Goal: Information Seeking & Learning: Learn about a topic

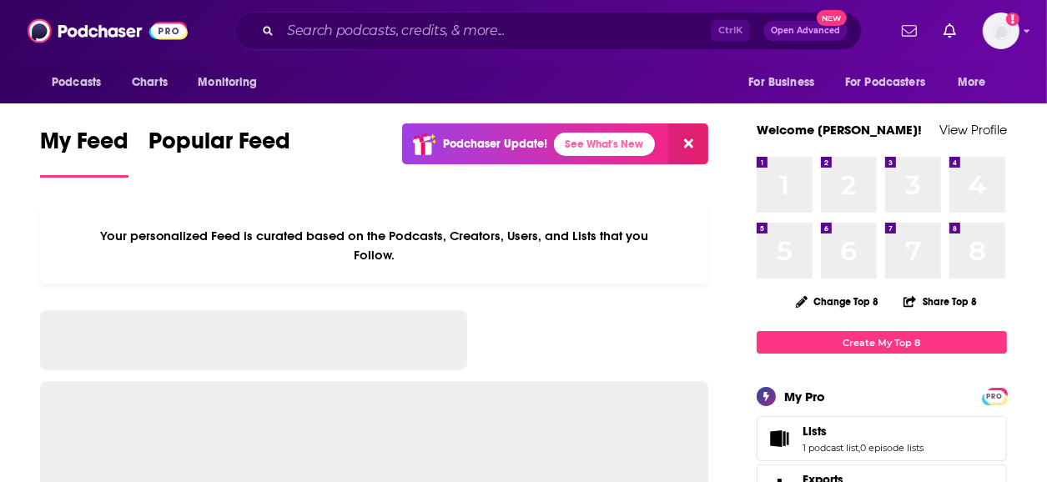
click at [338, 33] on input "Search podcasts, credits, & more..." at bounding box center [495, 31] width 431 height 27
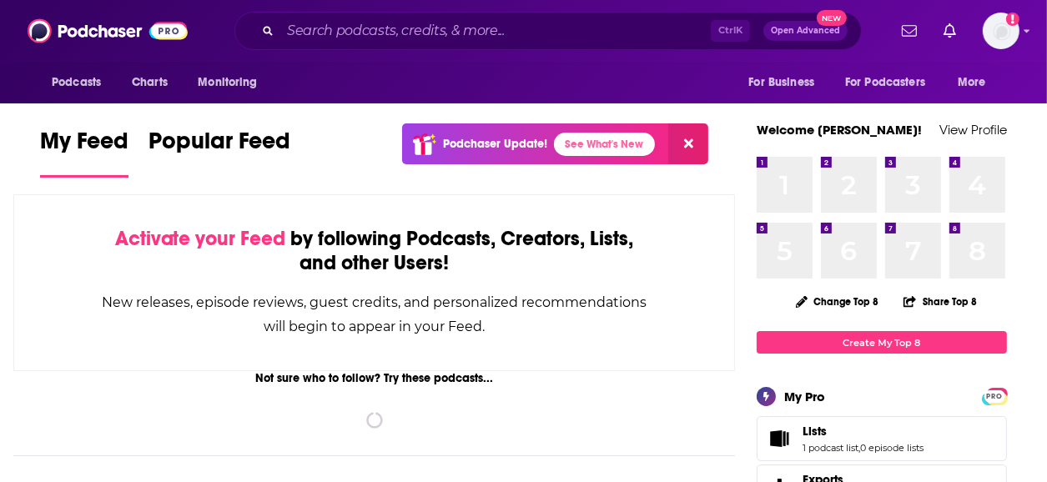
click at [320, 30] on input "Search podcasts, credits, & more..." at bounding box center [495, 31] width 431 height 27
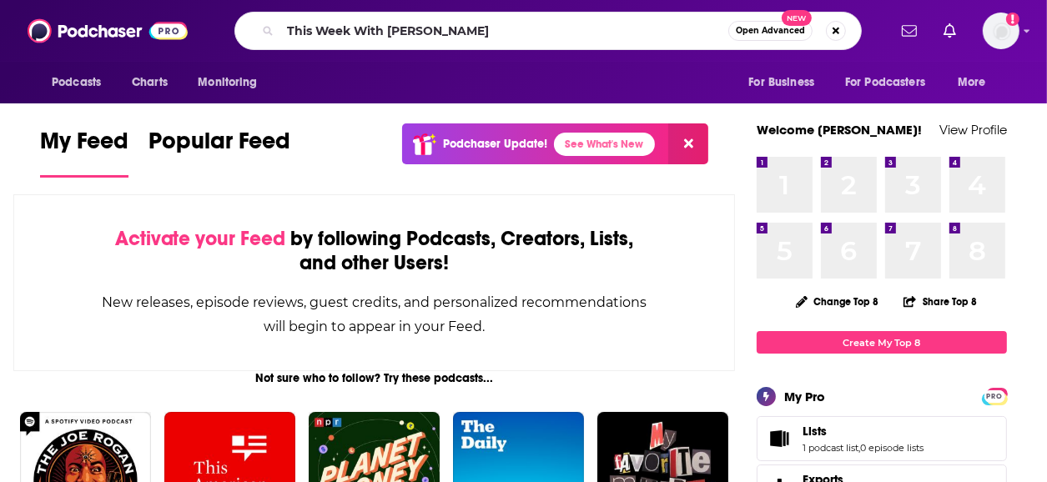
type input "This Week With [PERSON_NAME]"
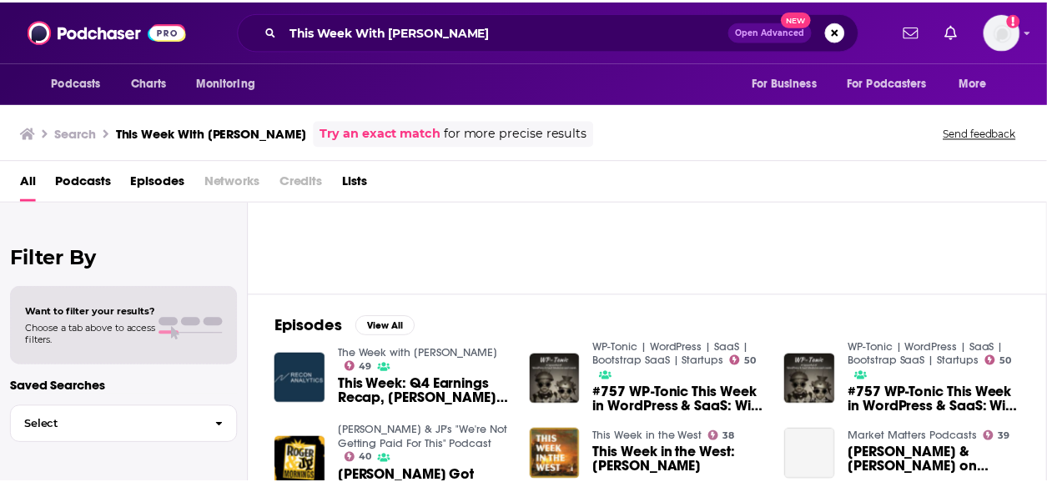
scroll to position [134, 0]
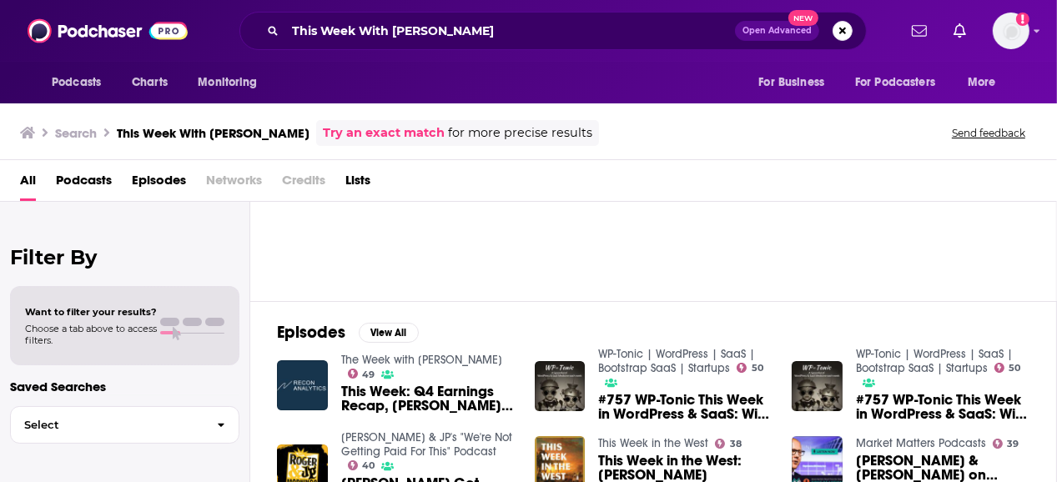
click at [398, 391] on span "This Week: Q4 Earnings Recap, Roger Gets a Vision Pro" at bounding box center [428, 399] width 174 height 28
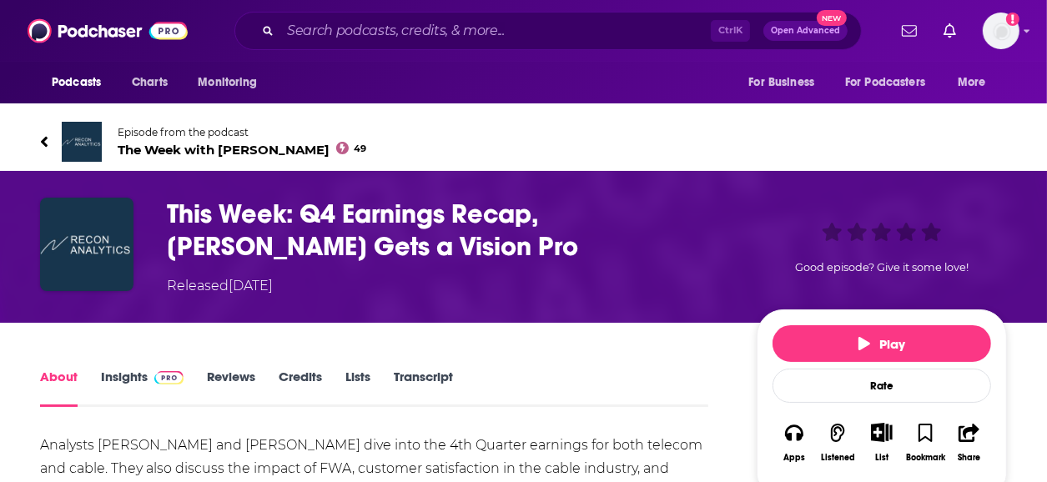
click at [149, 378] on span at bounding box center [166, 377] width 36 height 16
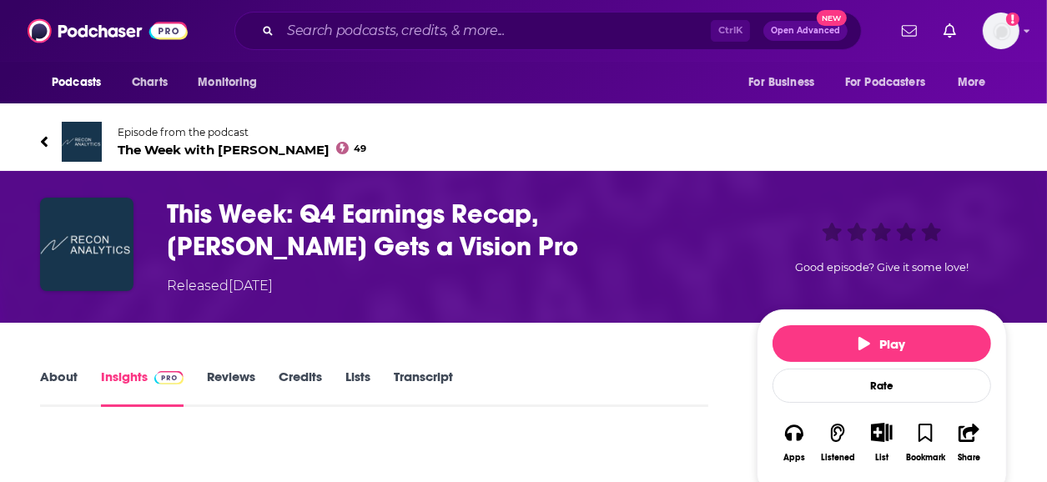
click at [220, 150] on span "The Week with Roger 49" at bounding box center [242, 150] width 249 height 16
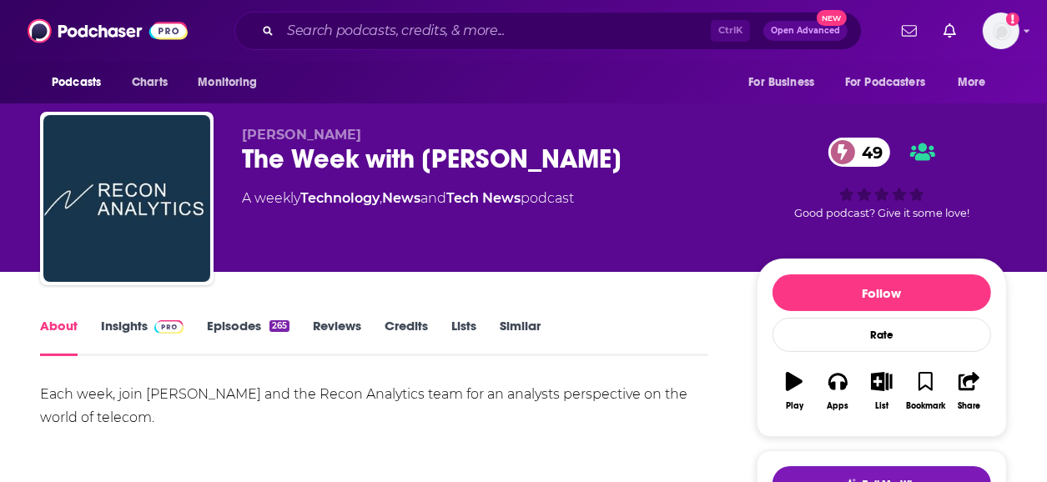
click at [148, 321] on span at bounding box center [166, 326] width 36 height 16
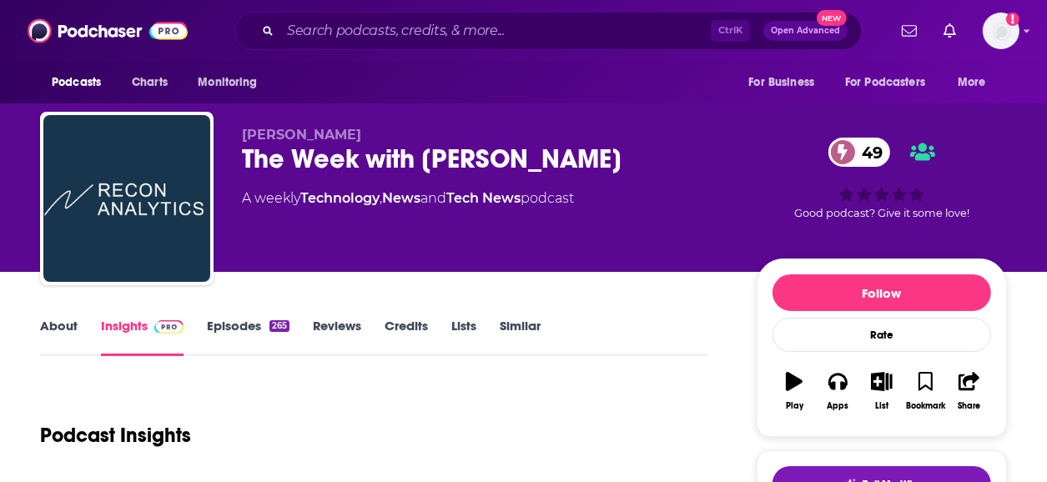
click at [265, 320] on link "Episodes 265" at bounding box center [248, 337] width 83 height 38
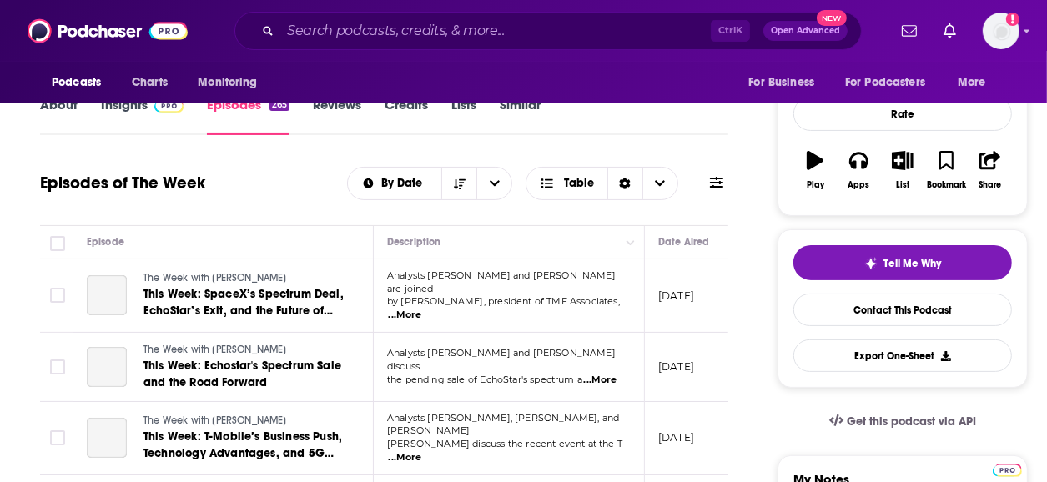
scroll to position [267, 0]
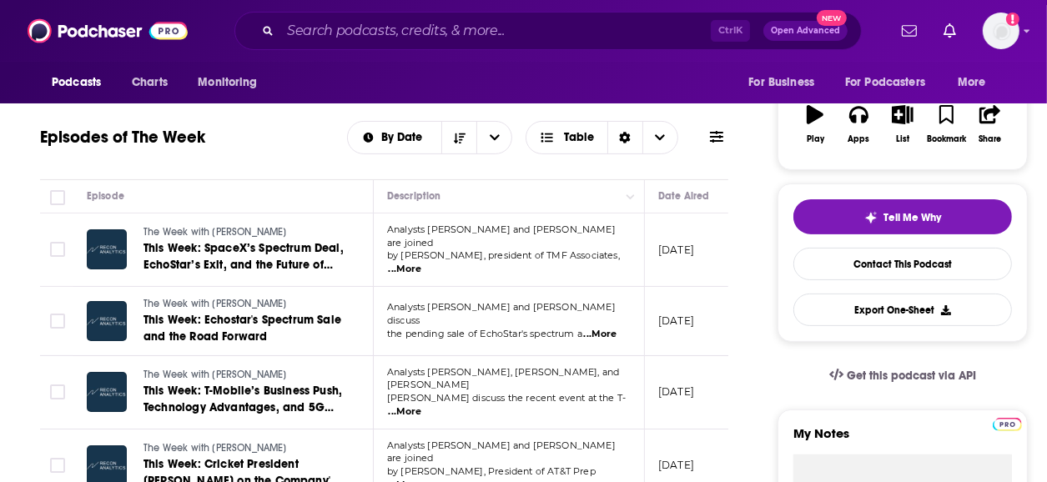
drag, startPoint x: 619, startPoint y: 306, endPoint x: 708, endPoint y: 293, distance: 89.5
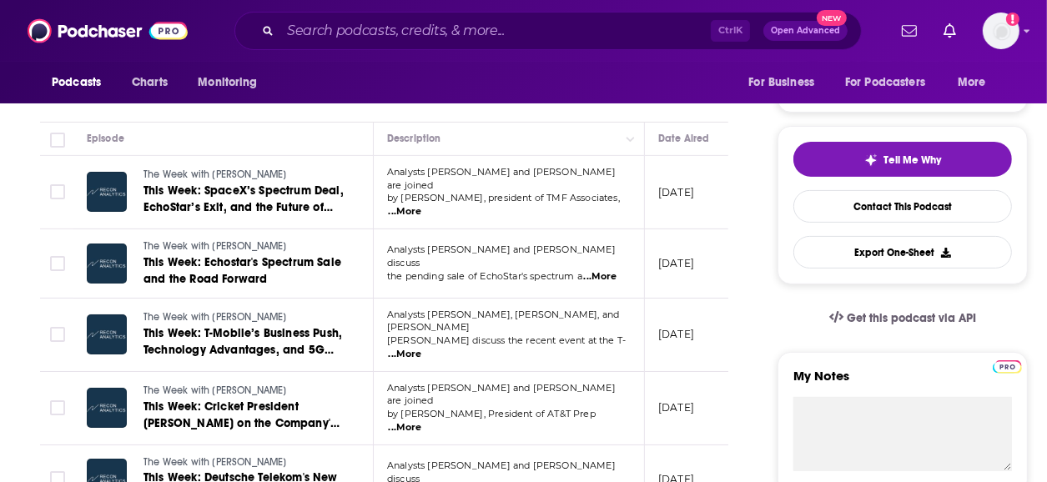
scroll to position [334, 0]
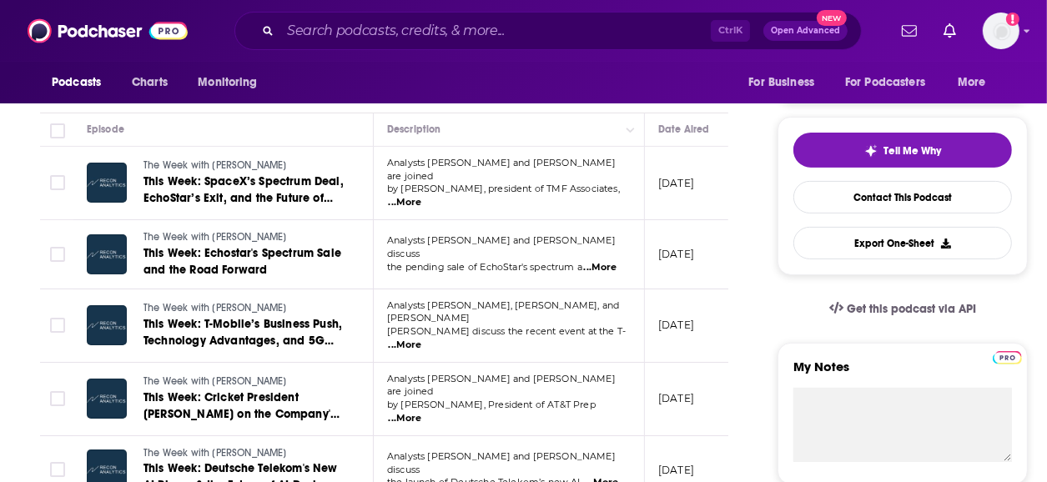
drag, startPoint x: 708, startPoint y: 293, endPoint x: 760, endPoint y: 356, distance: 81.7
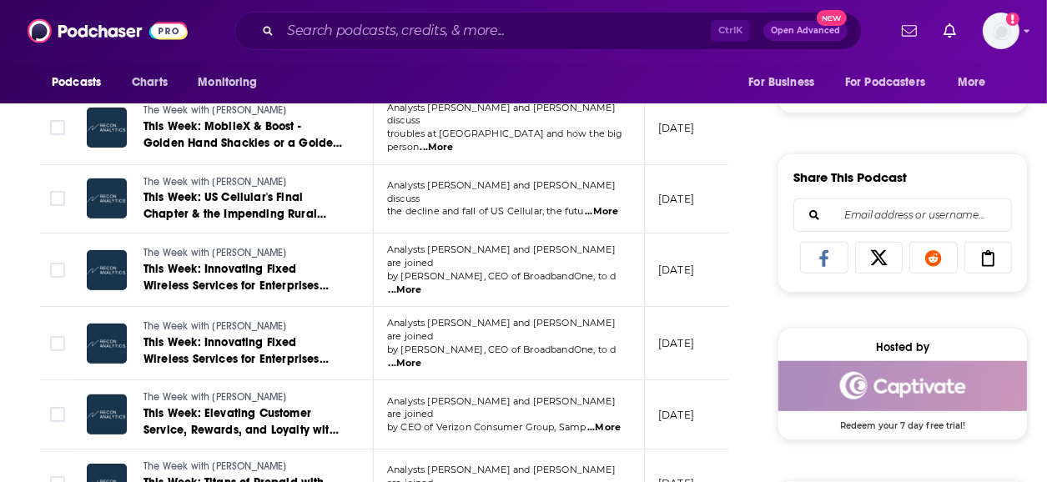
scroll to position [554, 0]
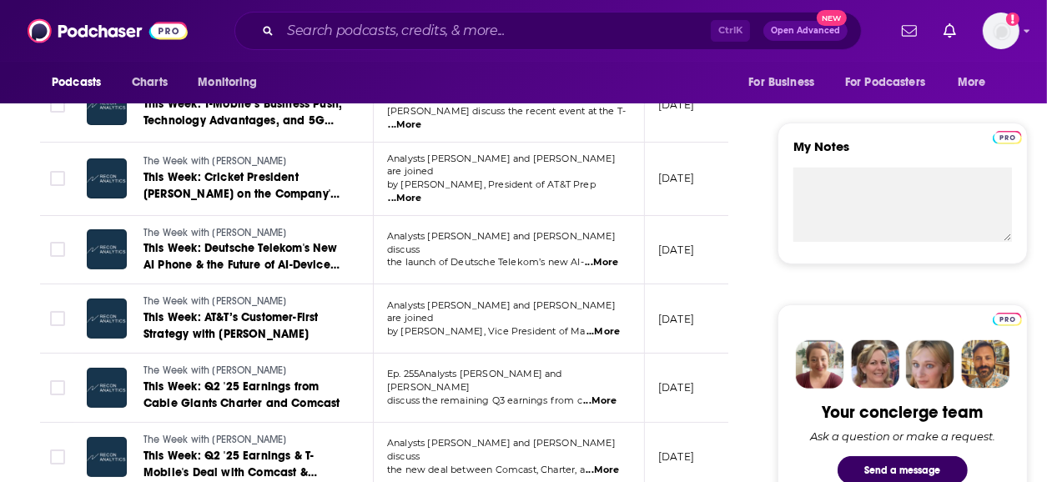
click at [608, 325] on span "...More" at bounding box center [603, 331] width 33 height 13
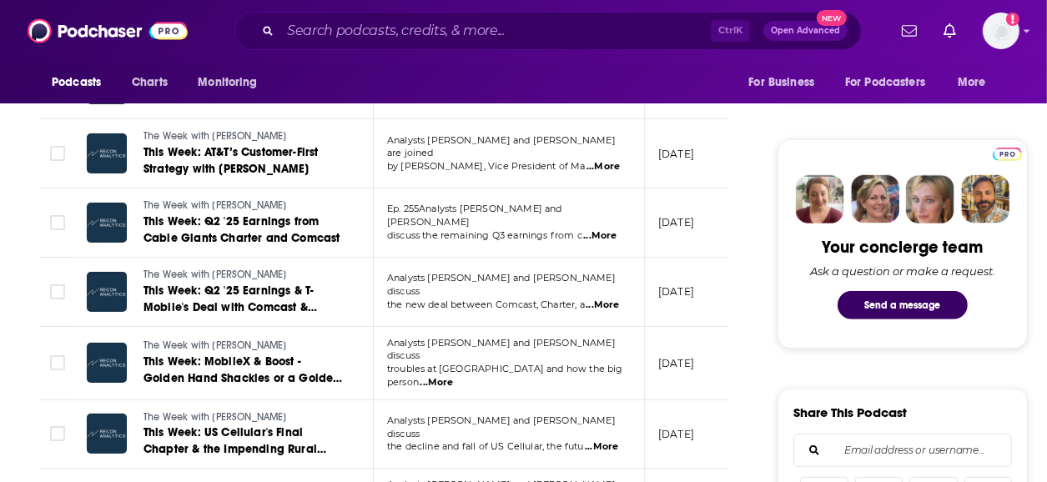
scroll to position [601, 0]
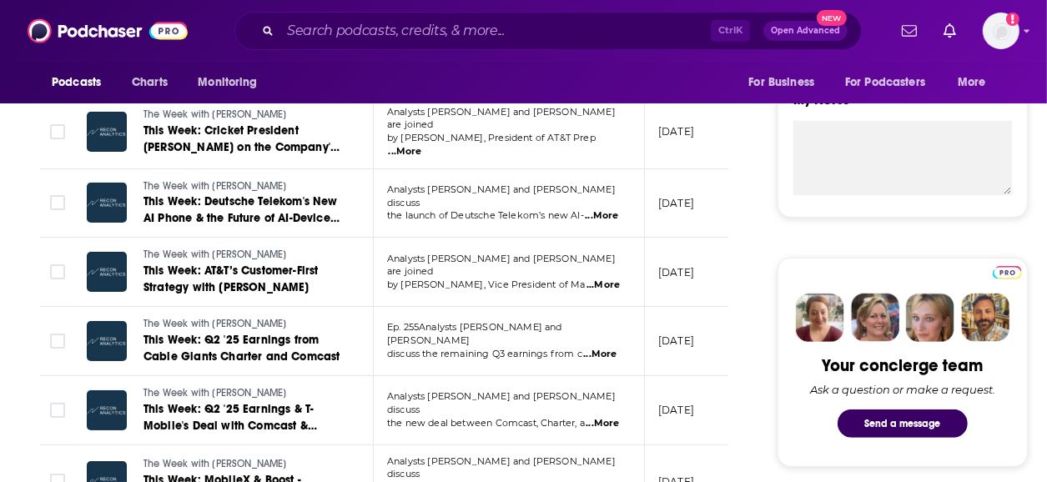
click at [611, 279] on span "...More" at bounding box center [603, 285] width 33 height 13
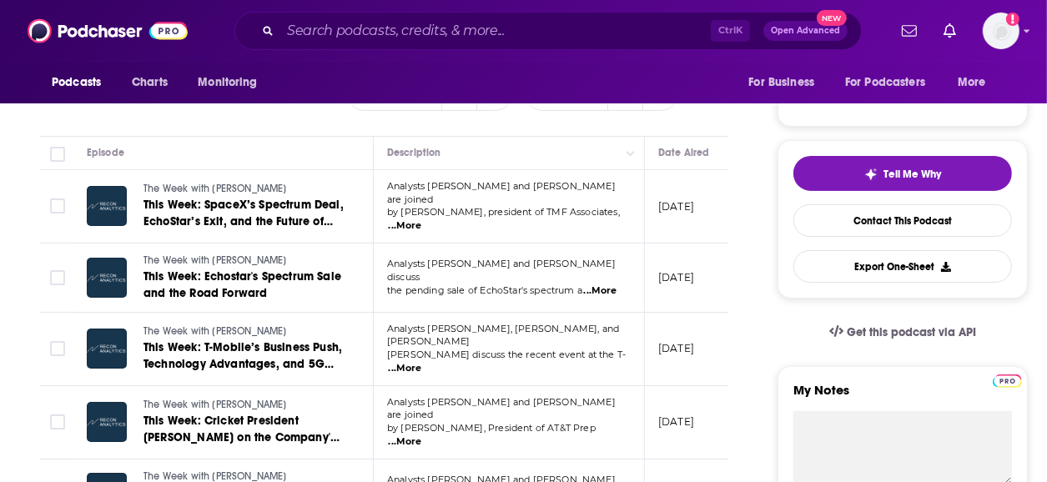
scroll to position [334, 0]
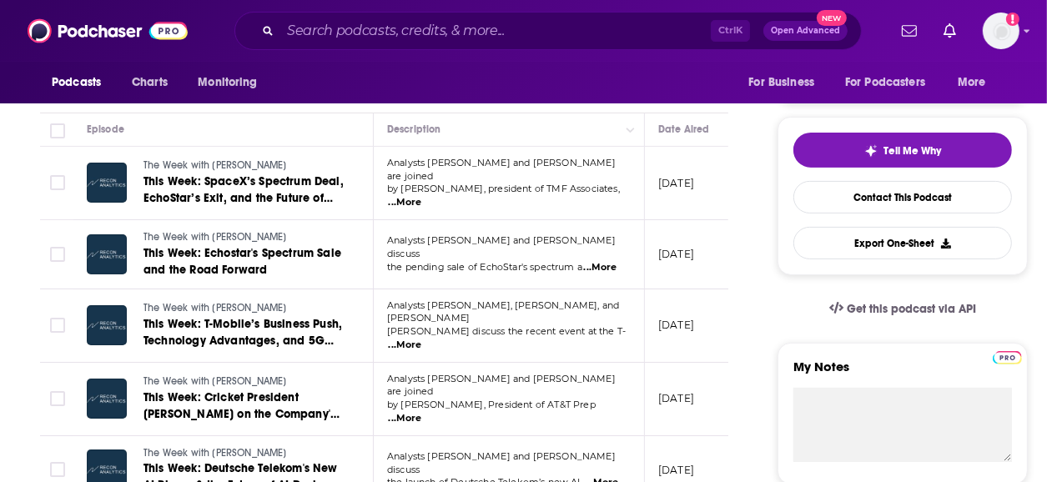
click at [422, 339] on span "...More" at bounding box center [405, 345] width 33 height 13
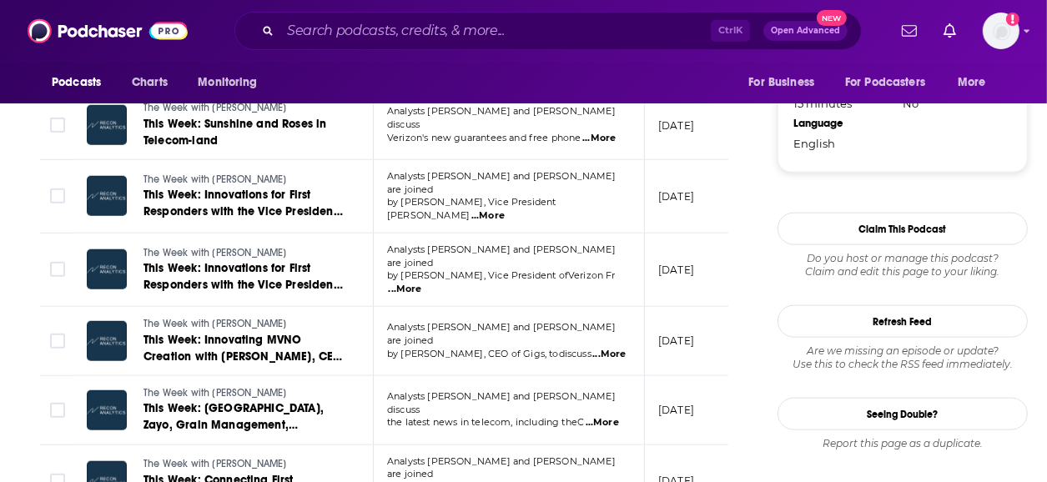
scroll to position [1803, 0]
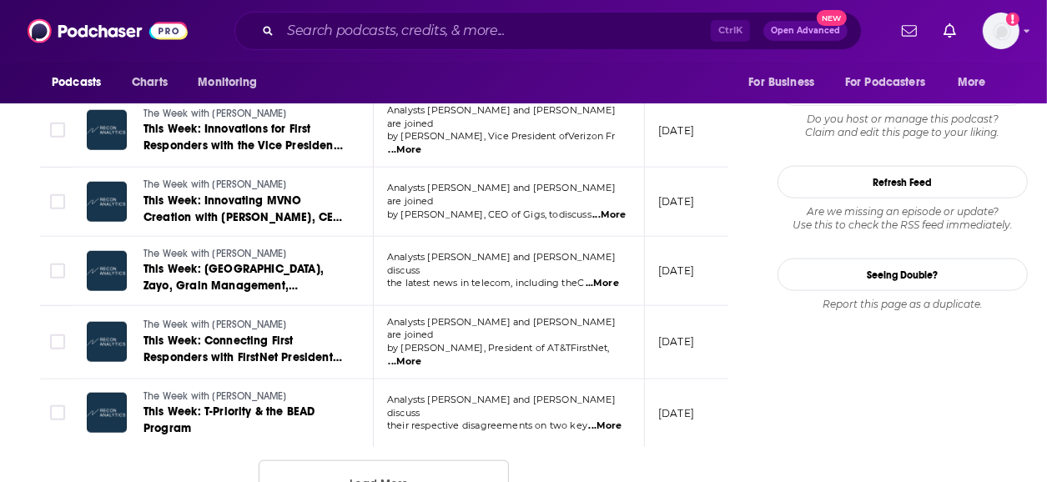
click at [422, 356] on span "...More" at bounding box center [405, 362] width 33 height 13
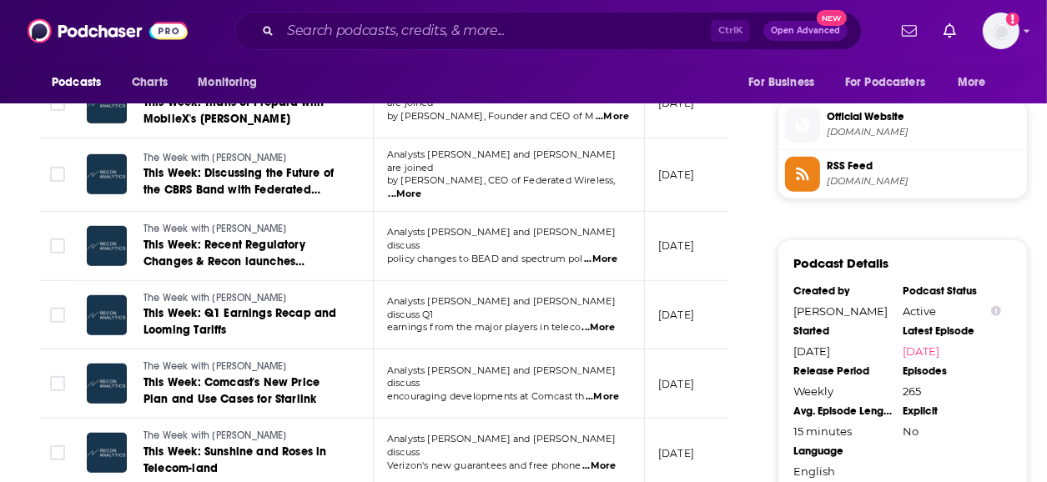
scroll to position [1736, 0]
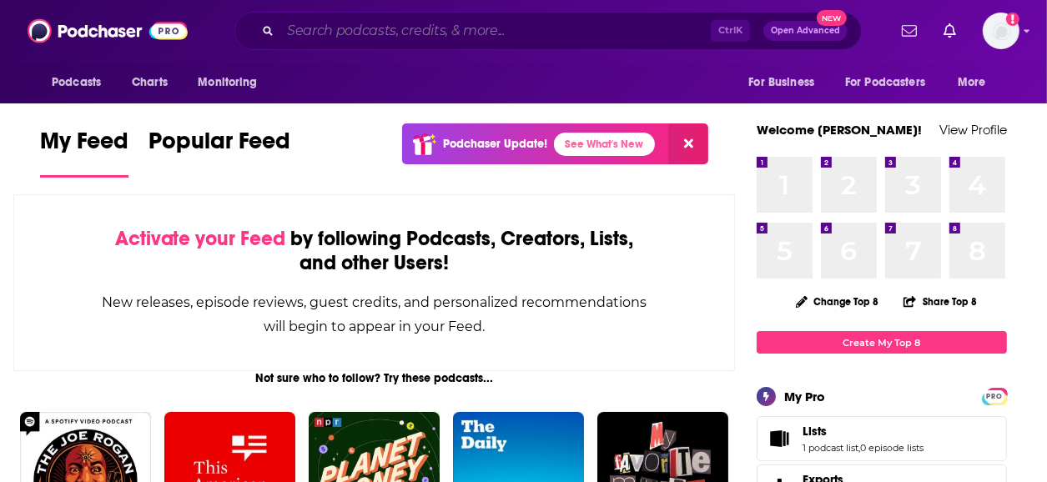
click at [417, 29] on input "Search podcasts, credits, & more..." at bounding box center [495, 31] width 431 height 27
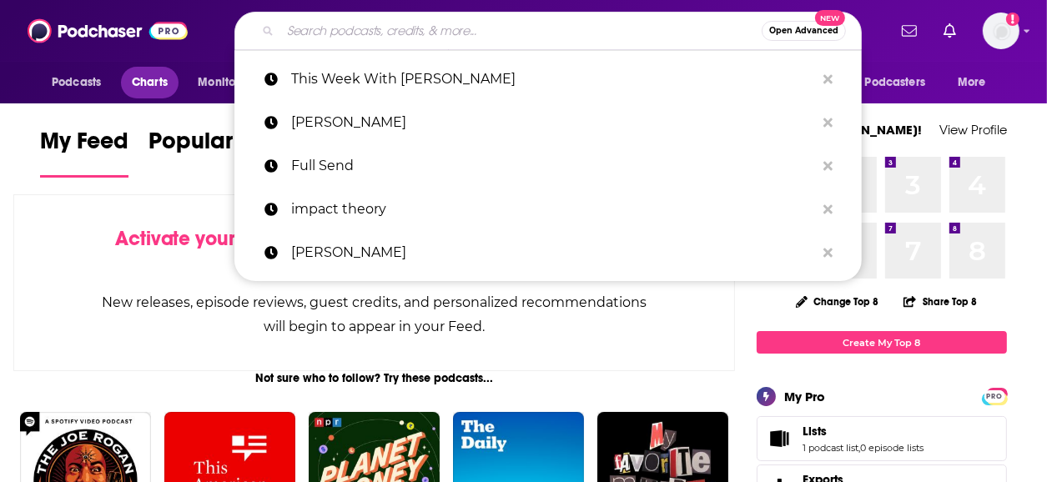
click at [137, 83] on span "Charts" at bounding box center [150, 82] width 36 height 23
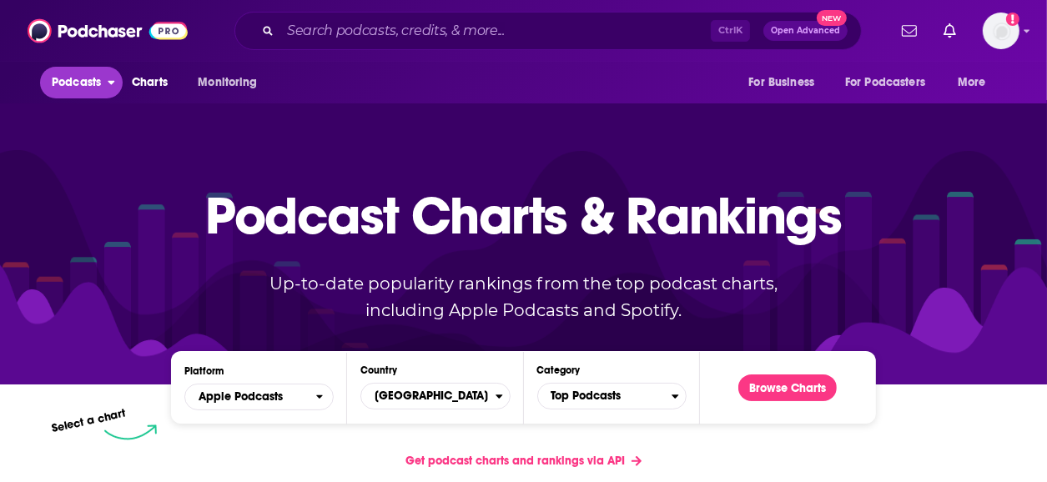
click at [85, 83] on span "Podcasts" at bounding box center [76, 82] width 49 height 23
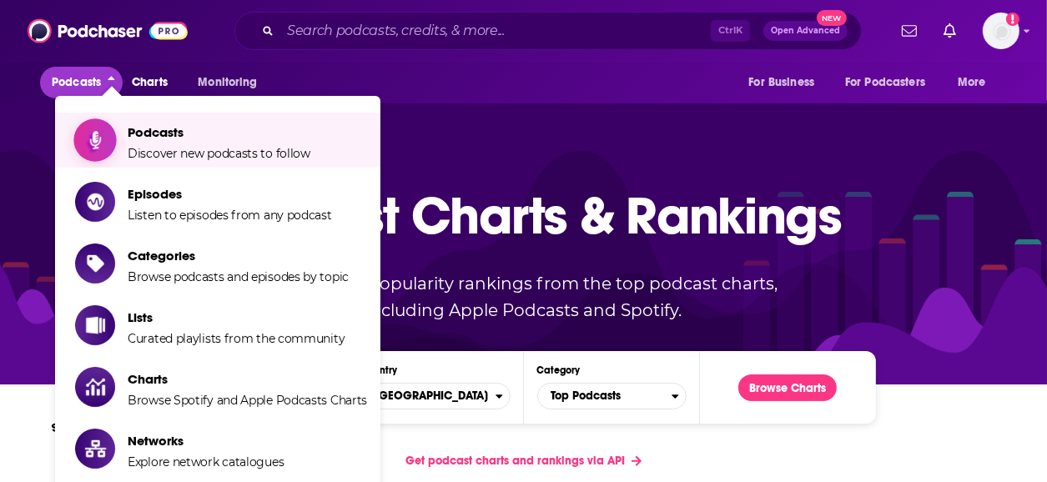
click at [160, 149] on span "Discover new podcasts to follow" at bounding box center [219, 153] width 183 height 15
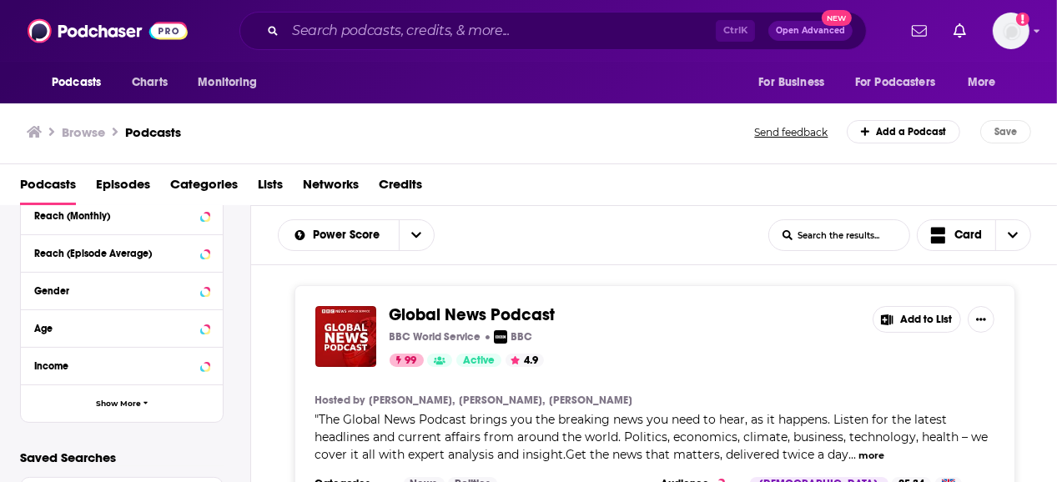
scroll to position [534, 0]
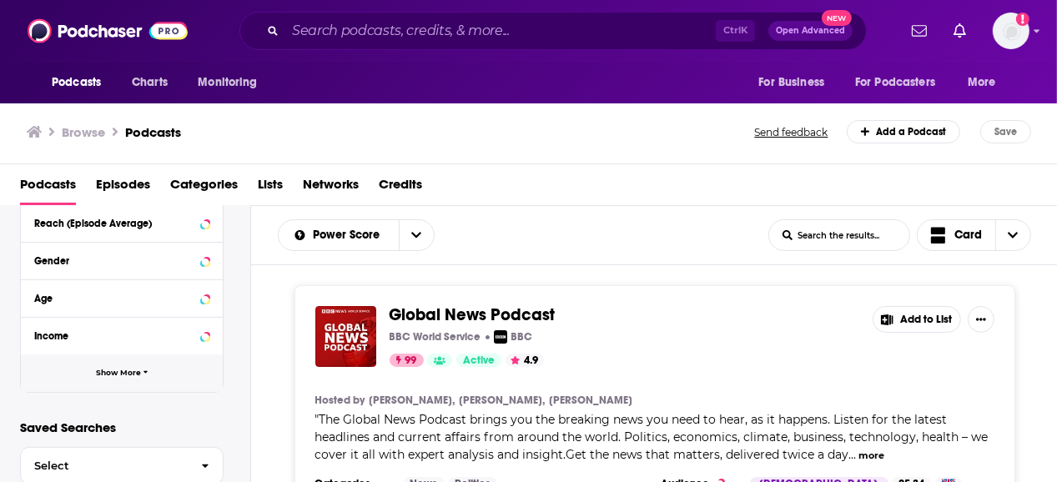
click at [134, 371] on span "Show More" at bounding box center [118, 373] width 45 height 9
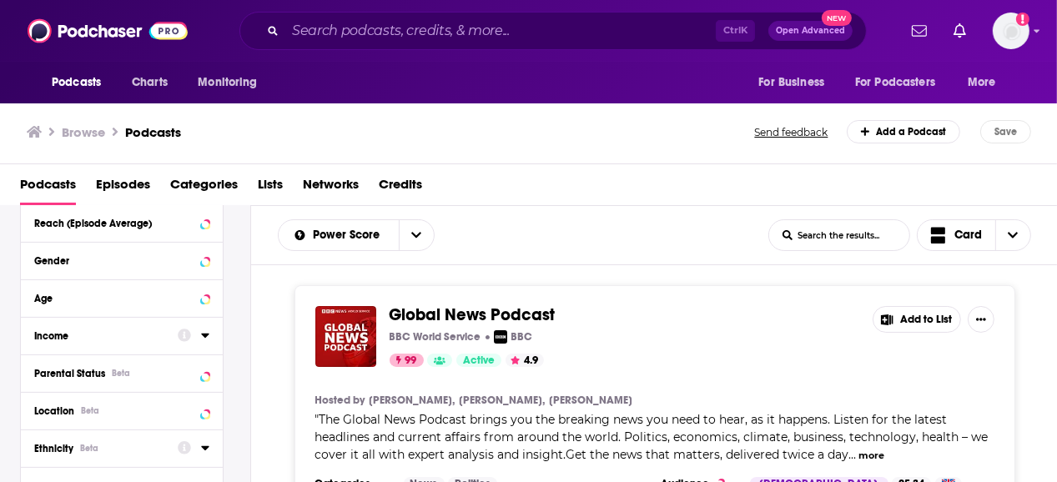
click at [170, 443] on button "Ethnicity Beta" at bounding box center [106, 447] width 144 height 21
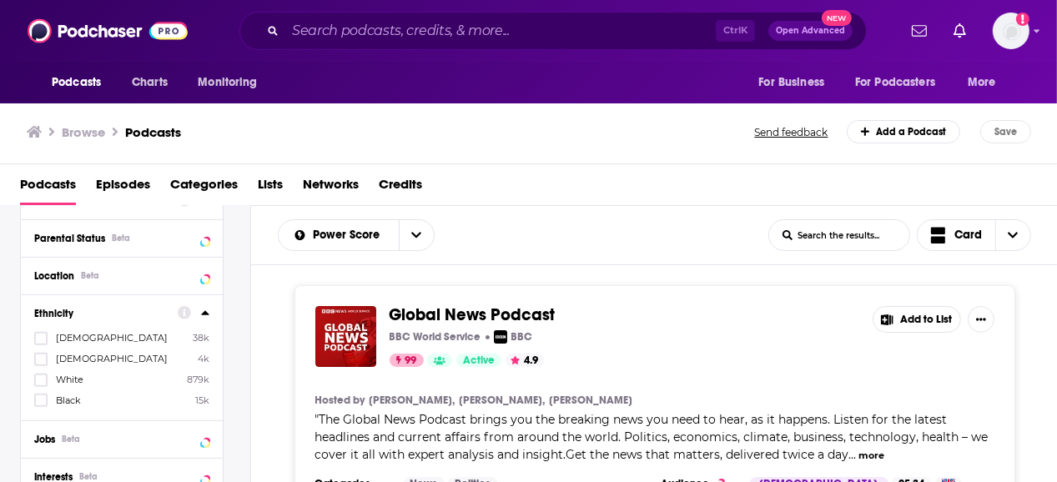
scroll to position [668, 0]
click at [45, 342] on icon at bounding box center [41, 340] width 10 height 10
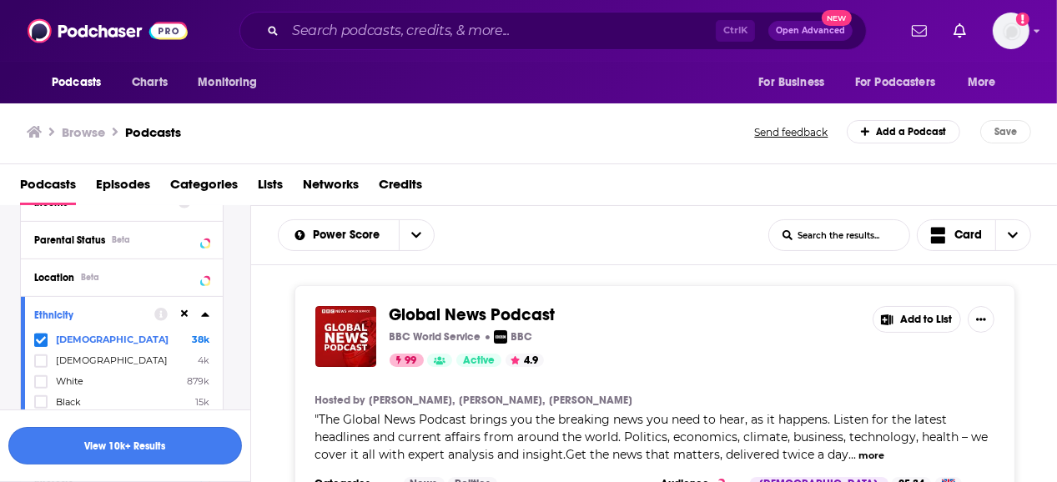
click at [156, 441] on button "View 10k+ Results" at bounding box center [125, 446] width 234 height 38
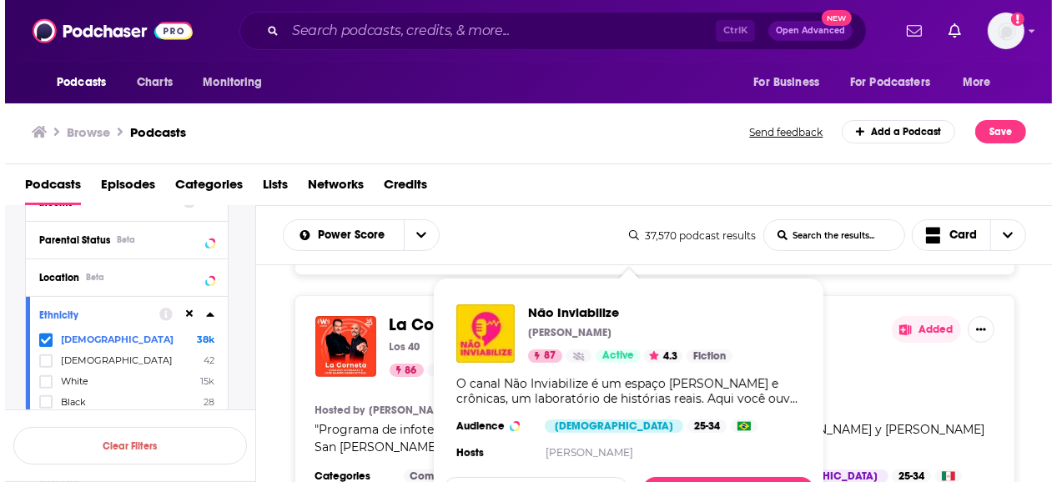
scroll to position [734, 0]
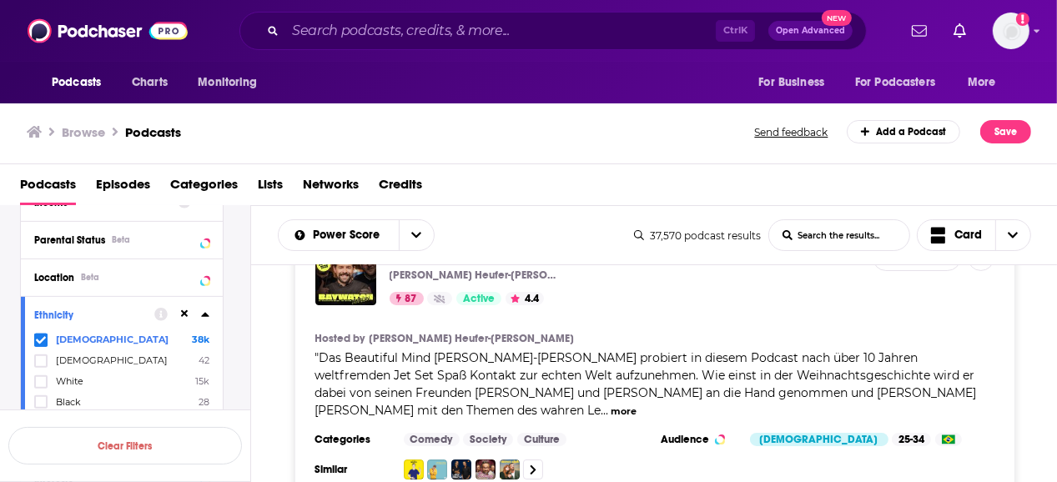
scroll to position [0, 0]
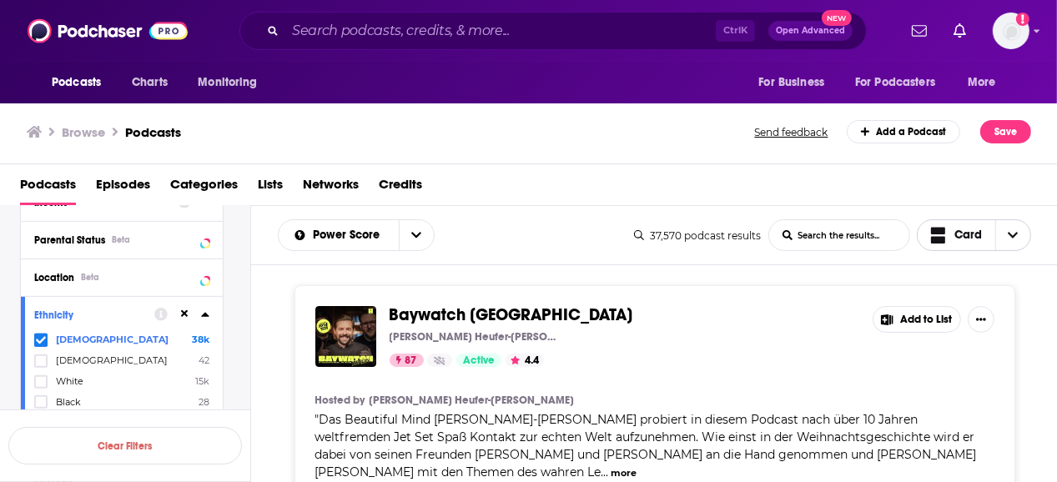
click at [1018, 234] on icon "Choose View" at bounding box center [1013, 236] width 10 height 12
click at [949, 330] on div "Table" at bounding box center [974, 322] width 115 height 28
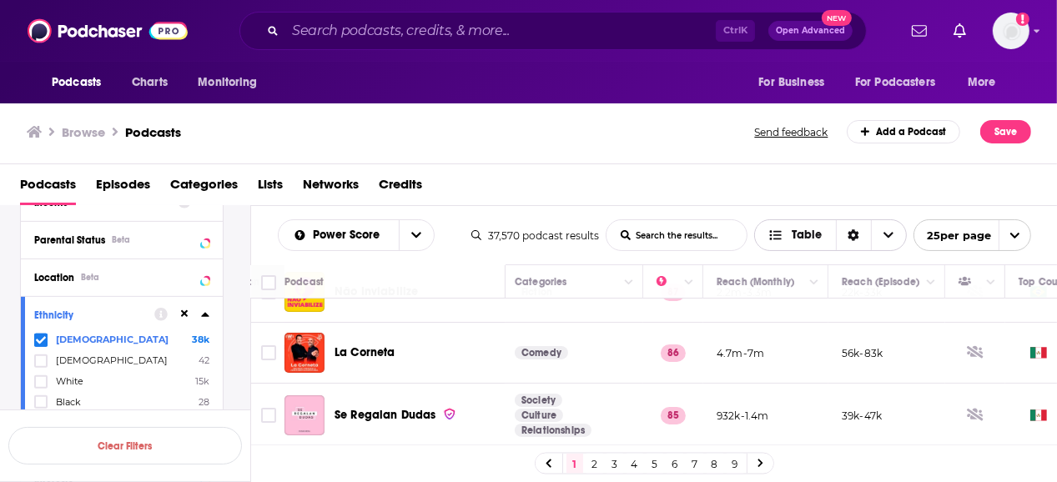
scroll to position [0, 313]
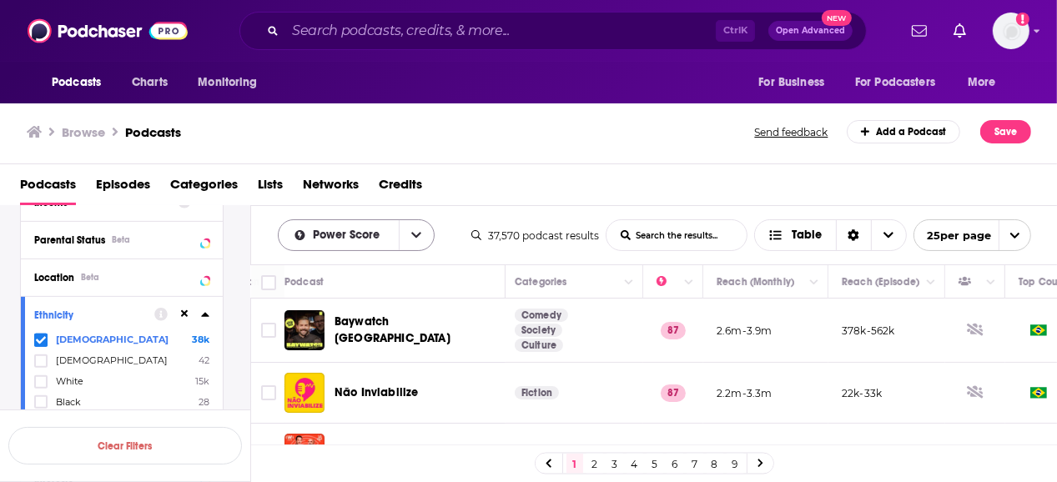
click at [431, 240] on button "open menu" at bounding box center [416, 235] width 35 height 30
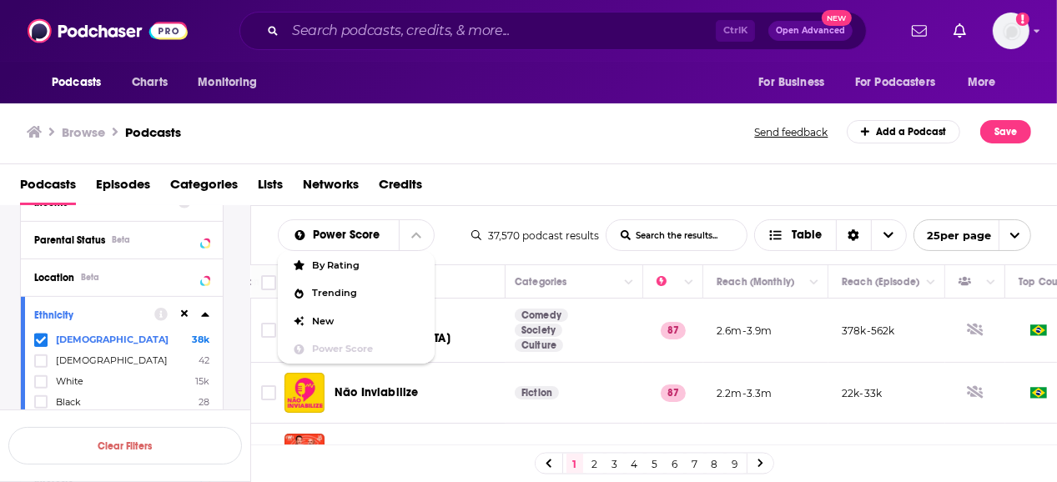
click at [465, 225] on div "Power Score By Rating Trending New Power Score List Search Input Search the res…" at bounding box center [375, 235] width 194 height 32
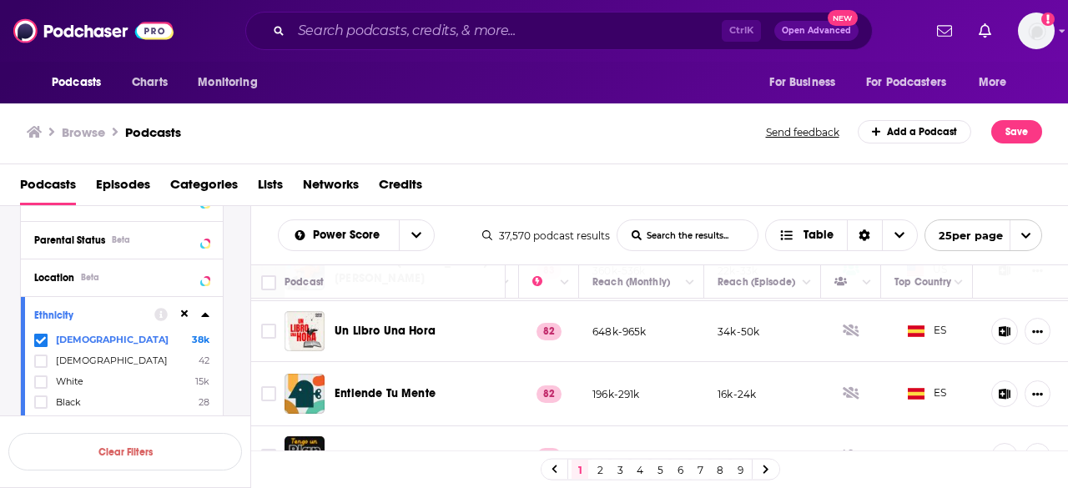
scroll to position [1399, 447]
